Goal: Check status: Check status

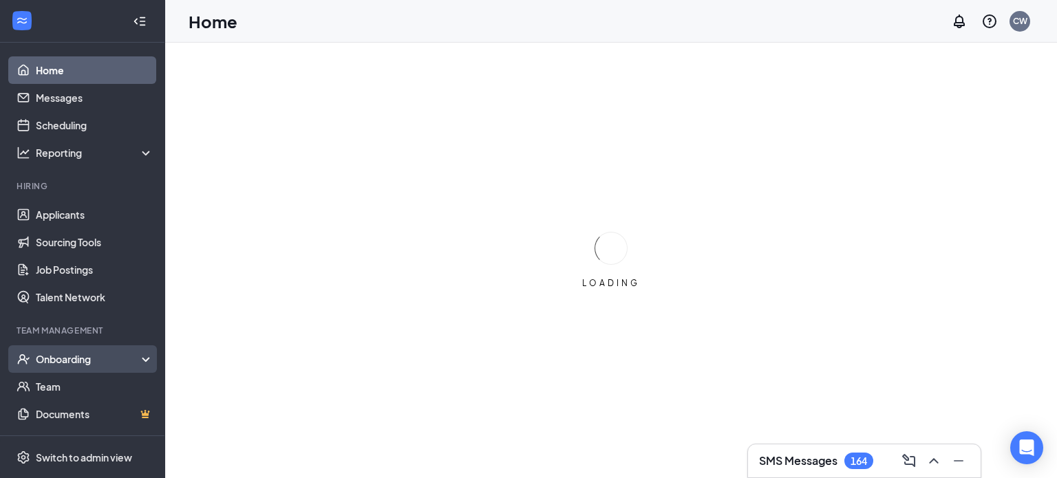
click at [78, 359] on div "Onboarding" at bounding box center [89, 359] width 106 height 14
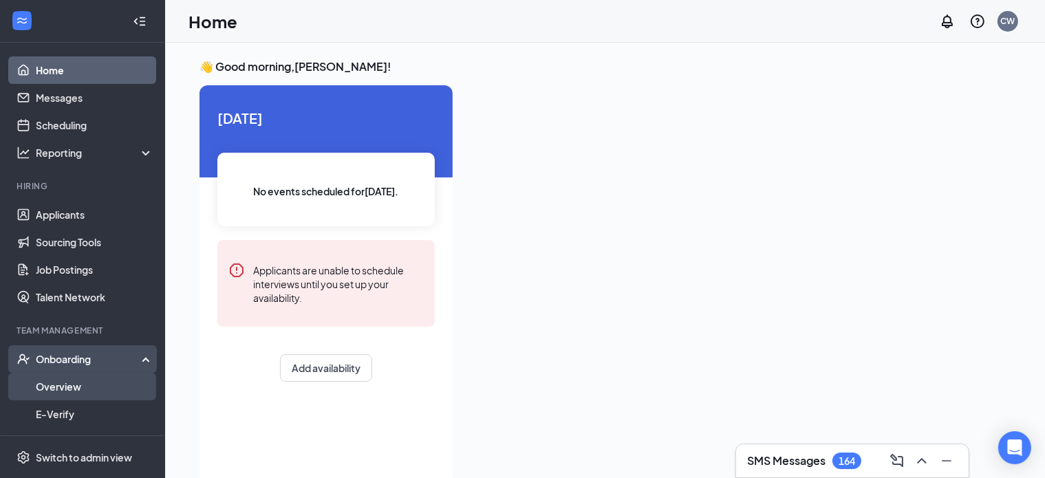
click at [65, 381] on link "Overview" at bounding box center [95, 387] width 118 height 28
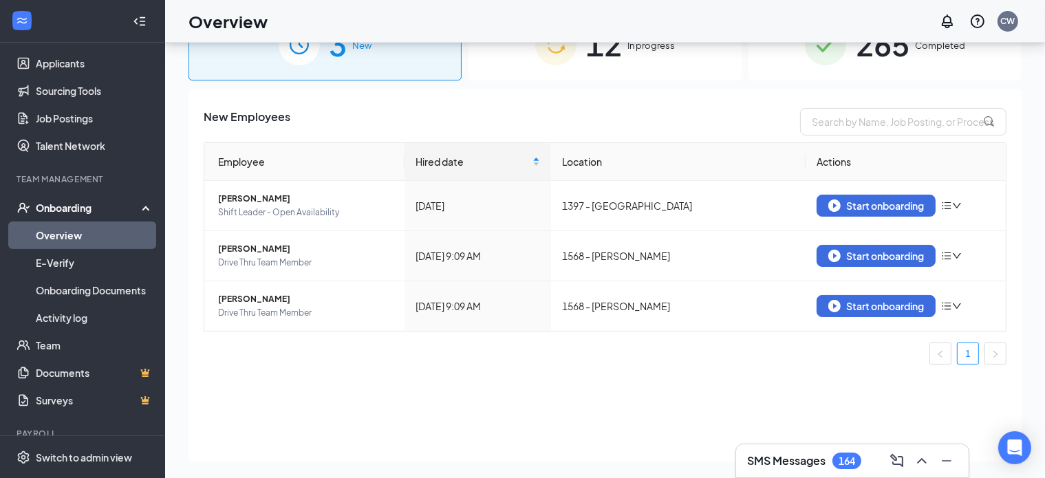
scroll to position [54, 0]
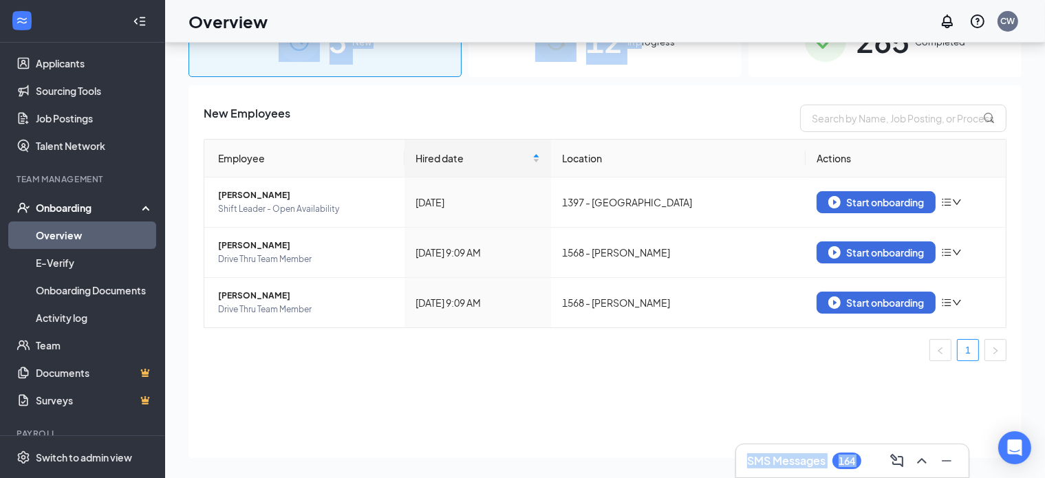
drag, startPoint x: 641, startPoint y: 36, endPoint x: 644, endPoint y: 58, distance: 22.2
click at [644, 58] on div "Overview CW SMS Messages 164 3 New 12 In progress 265 Completed New Employees E…" at bounding box center [605, 216] width 880 height 540
click at [644, 58] on div "12 In progress" at bounding box center [604, 41] width 273 height 72
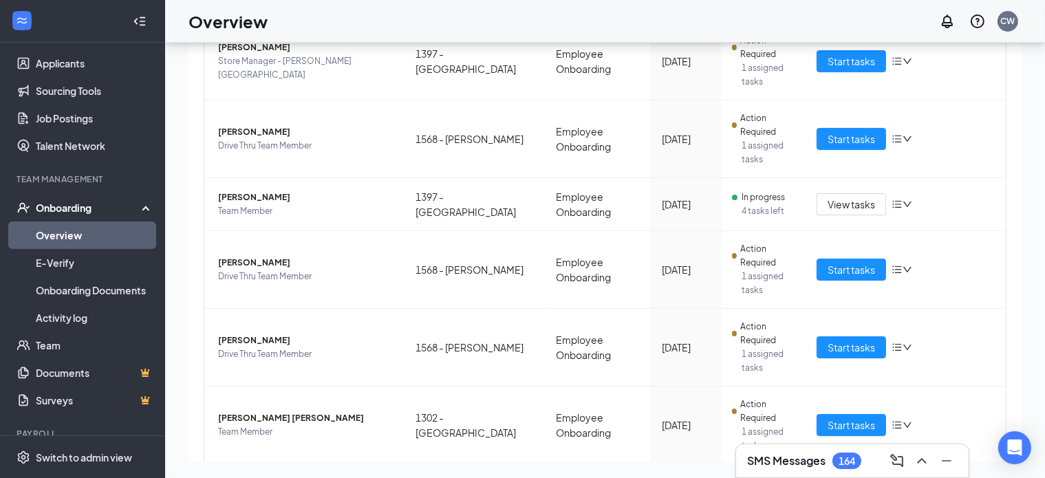
scroll to position [432, 0]
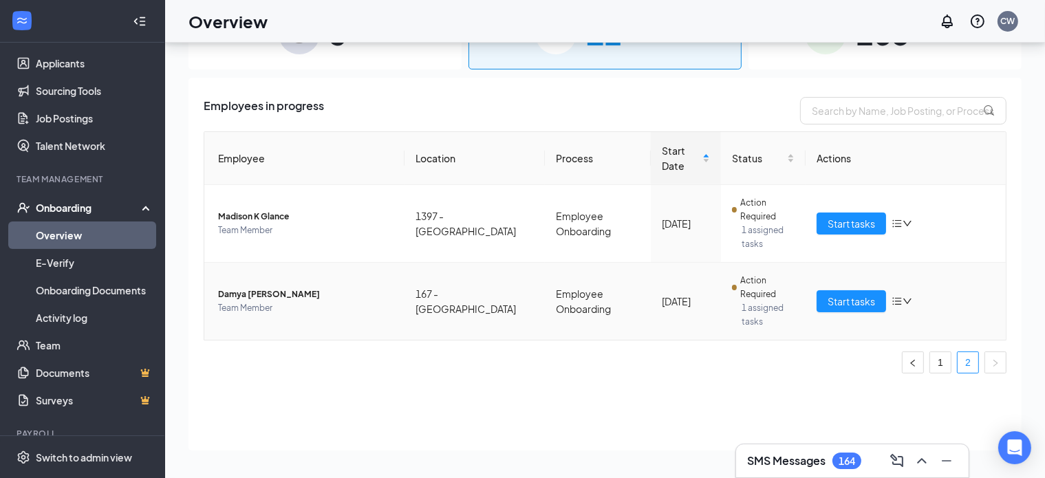
click at [292, 288] on span "Damya [PERSON_NAME]" at bounding box center [305, 295] width 175 height 14
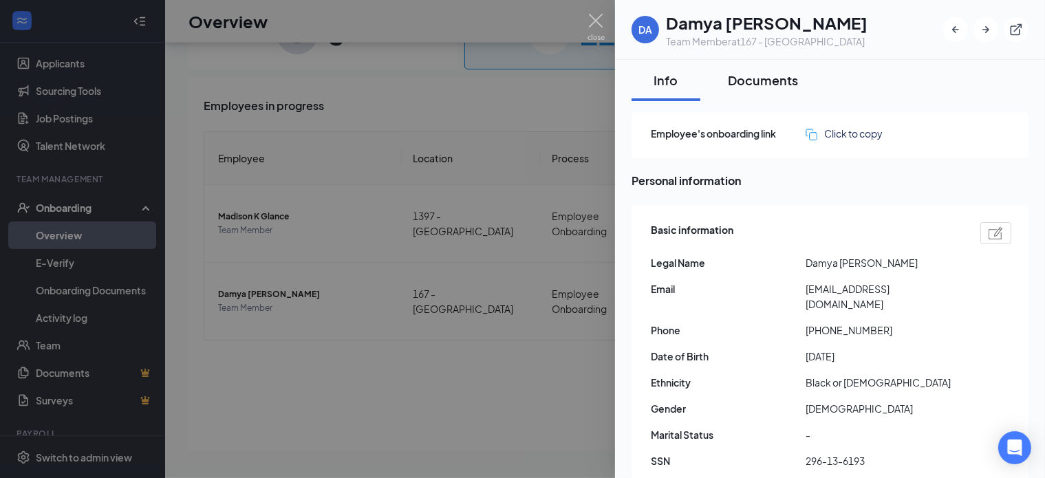
click at [759, 79] on div "Documents" at bounding box center [763, 80] width 70 height 17
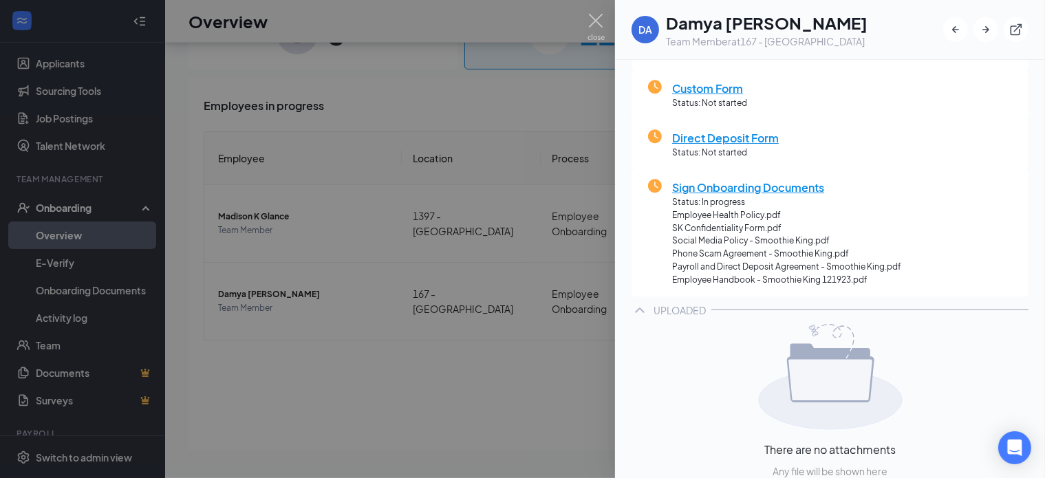
scroll to position [271, 0]
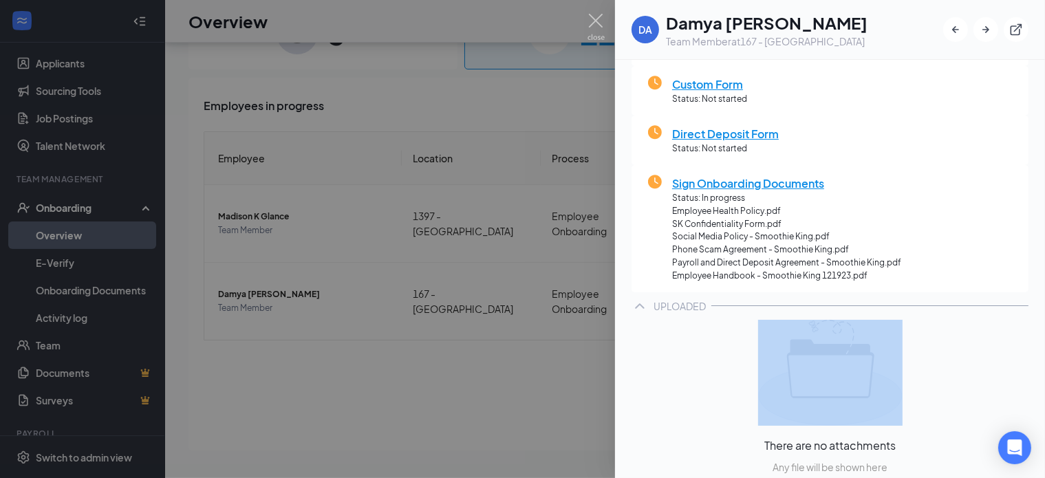
drag, startPoint x: 1033, startPoint y: 348, endPoint x: 997, endPoint y: 305, distance: 55.8
click at [997, 305] on div "Info Documents Upload New ONBOARDING Basic Information Status: Complete Form W-…" at bounding box center [830, 156] width 430 height 735
click at [997, 305] on div at bounding box center [869, 305] width 317 height 1
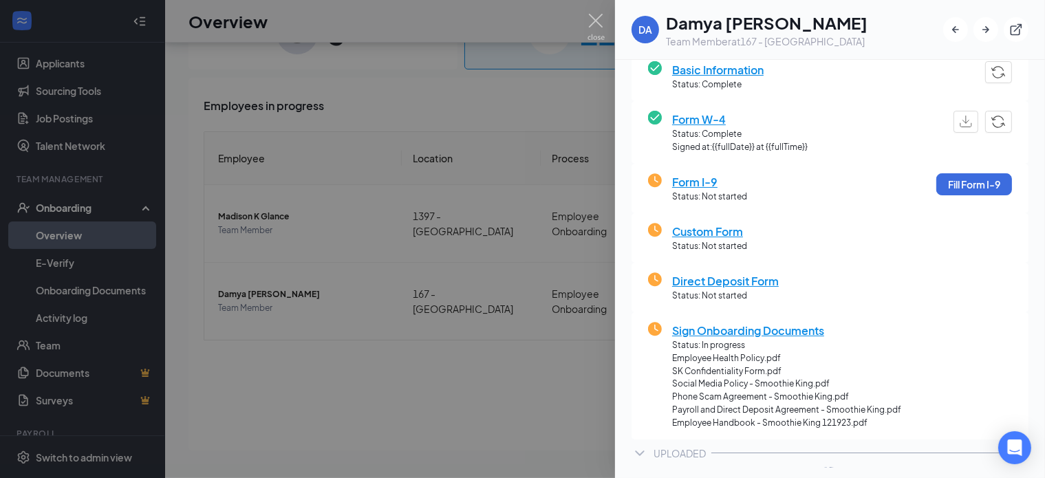
scroll to position [123, 0]
click at [984, 287] on div "Direct Deposit Form Status: Not started" at bounding box center [830, 288] width 364 height 30
